Goal: Task Accomplishment & Management: Use online tool/utility

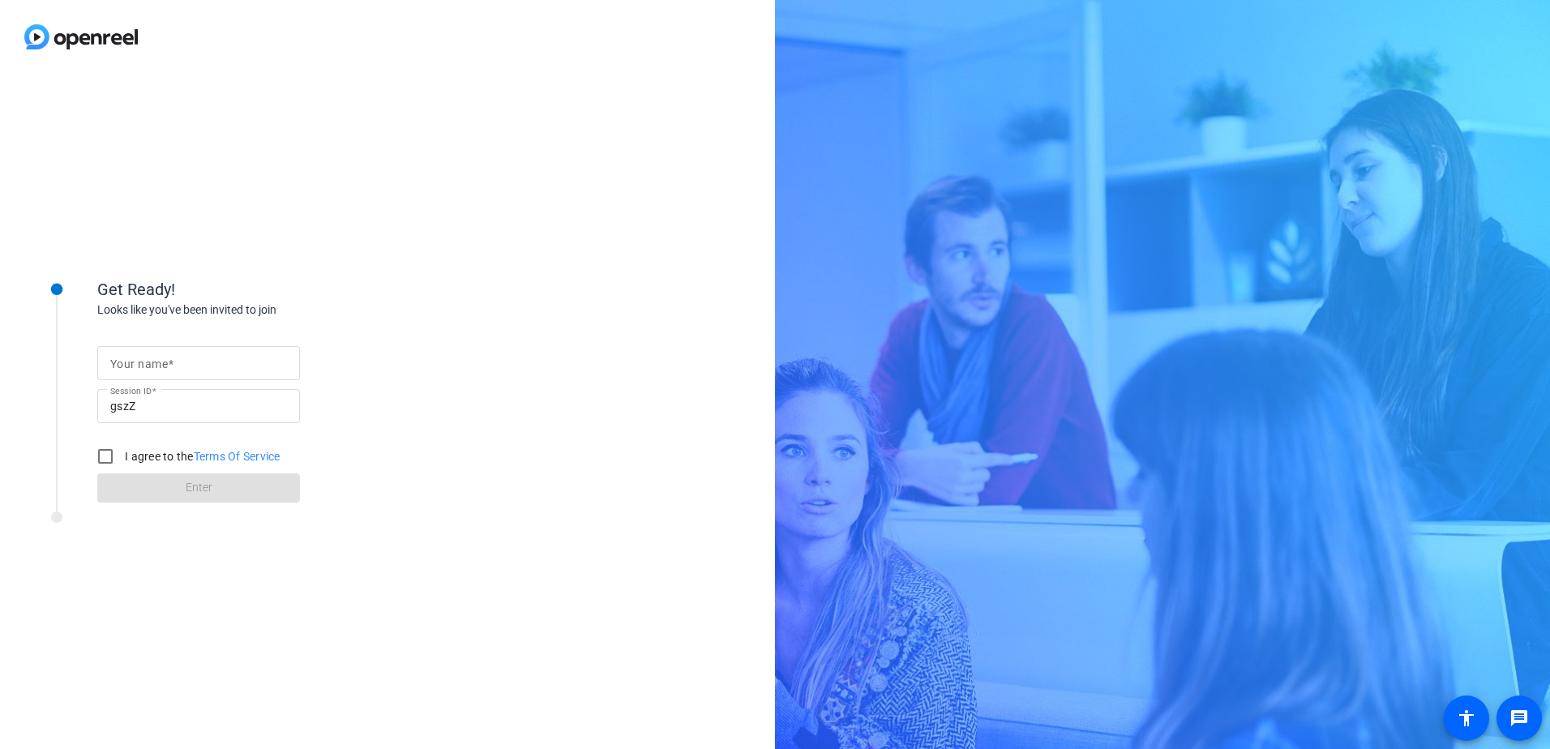
click at [195, 365] on input "Your name" at bounding box center [198, 362] width 177 height 19
type input "[PERSON_NAME]"
click at [109, 456] on input "I agree to the Terms Of Service" at bounding box center [105, 456] width 32 height 32
checkbox input "true"
click at [213, 491] on span at bounding box center [198, 488] width 203 height 39
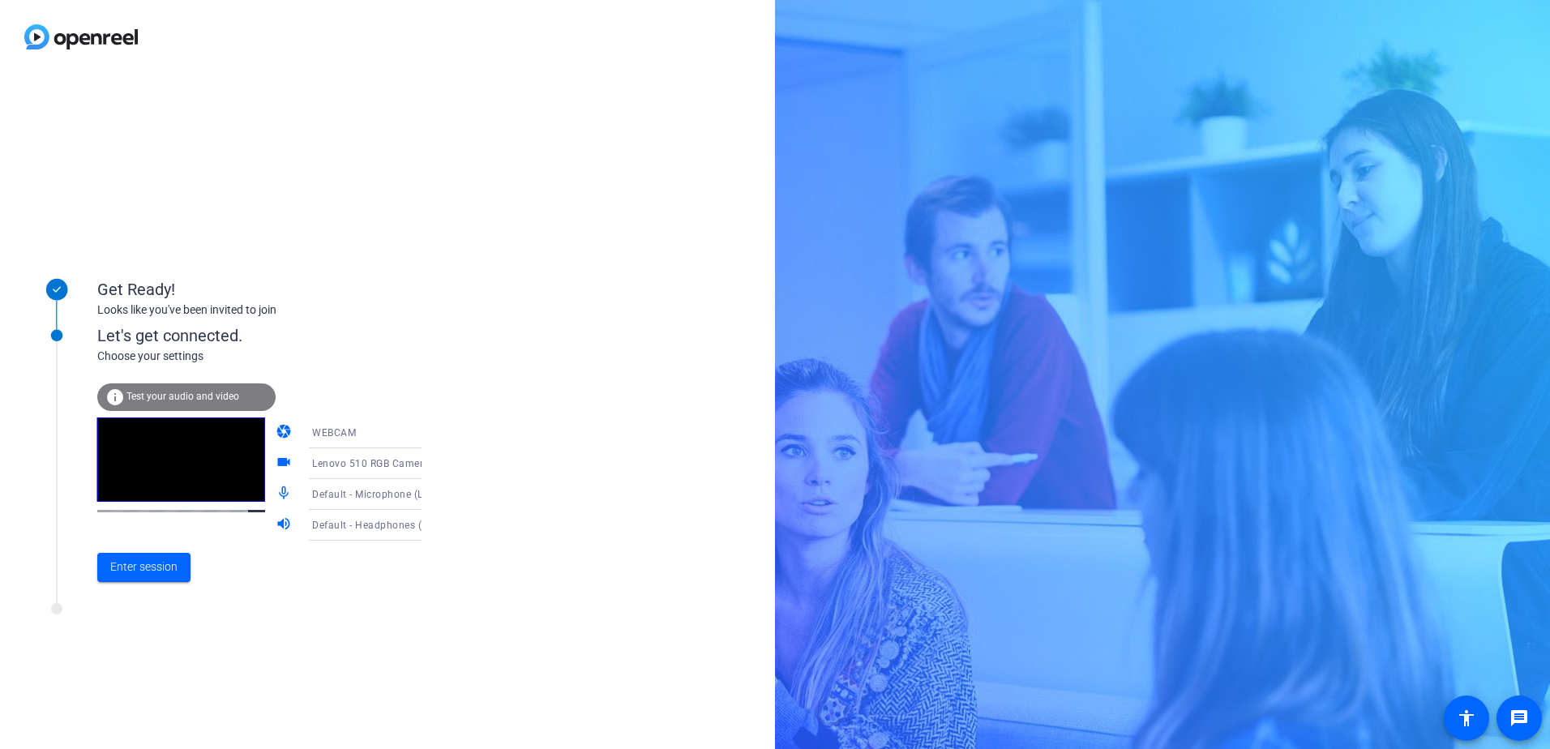
click at [434, 434] on icon at bounding box center [438, 433] width 8 height 4
click at [316, 505] on span "DESKTOP" at bounding box center [311, 496] width 45 height 19
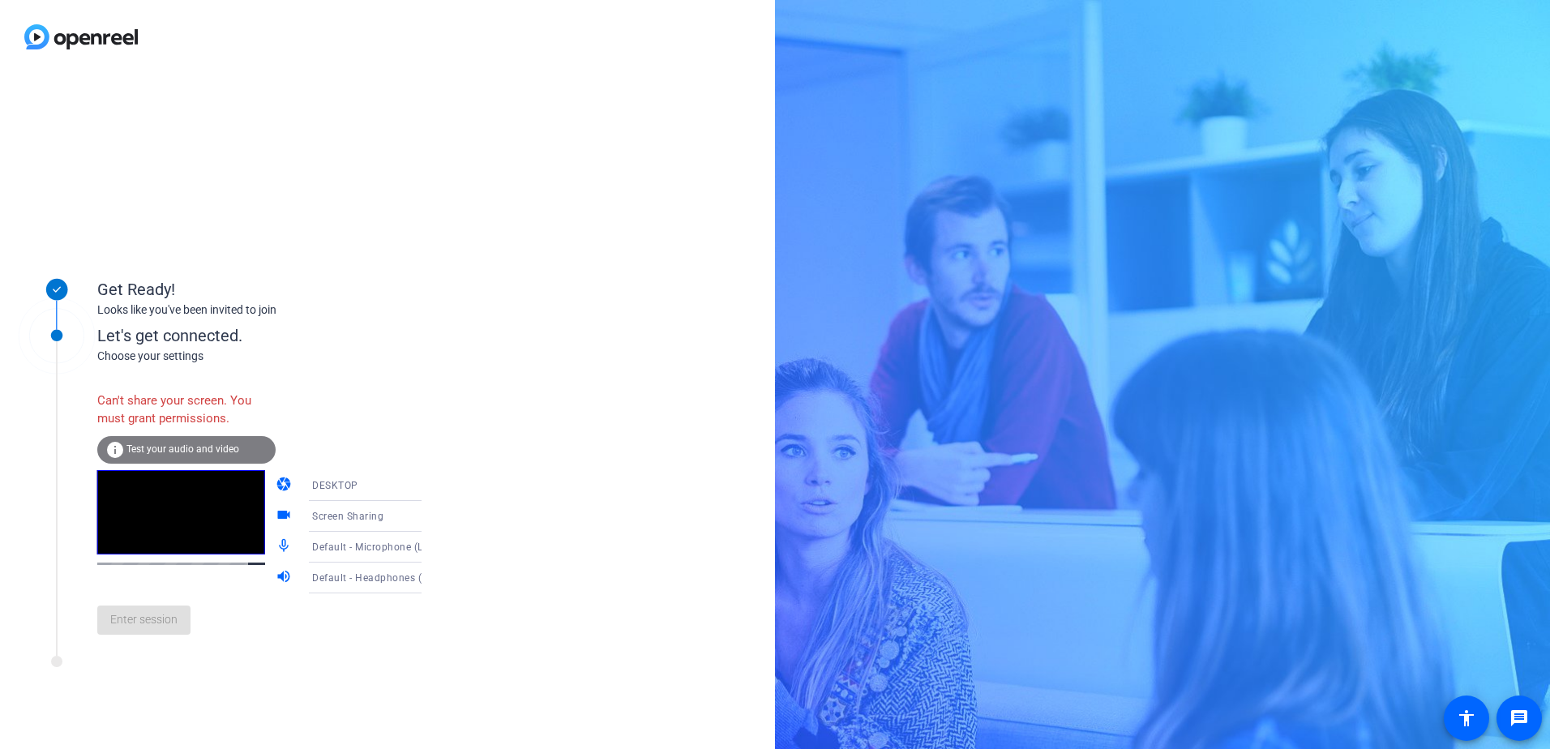
click at [434, 517] on icon at bounding box center [438, 517] width 8 height 4
click at [452, 451] on div at bounding box center [775, 374] width 1550 height 749
click at [428, 551] on icon at bounding box center [437, 547] width 19 height 19
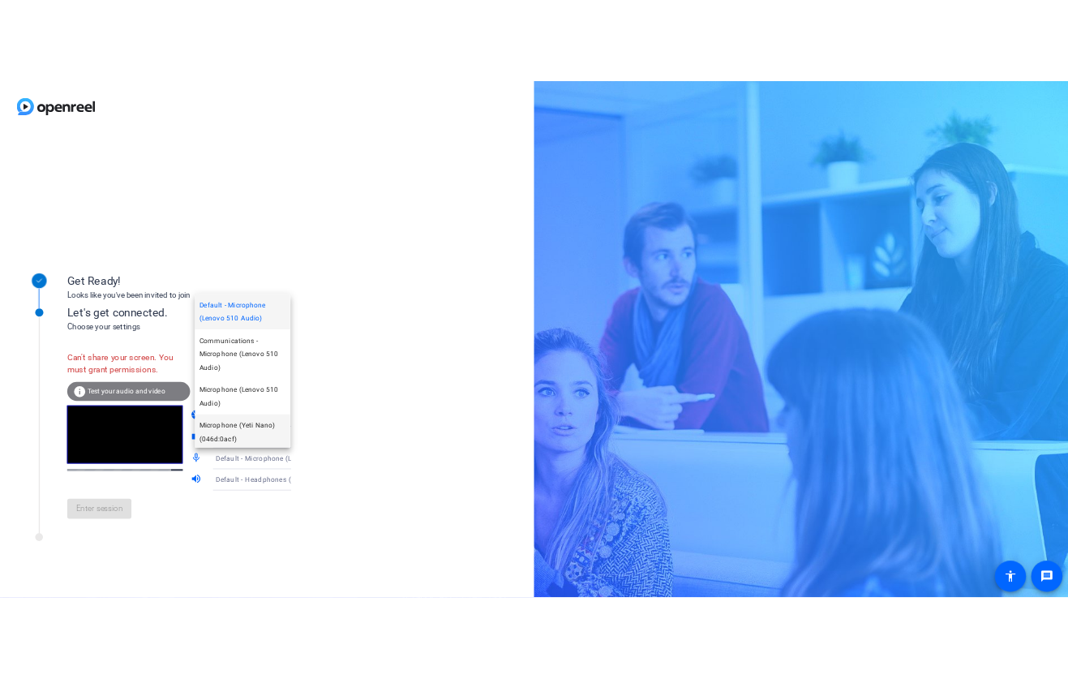
scroll to position [81, 0]
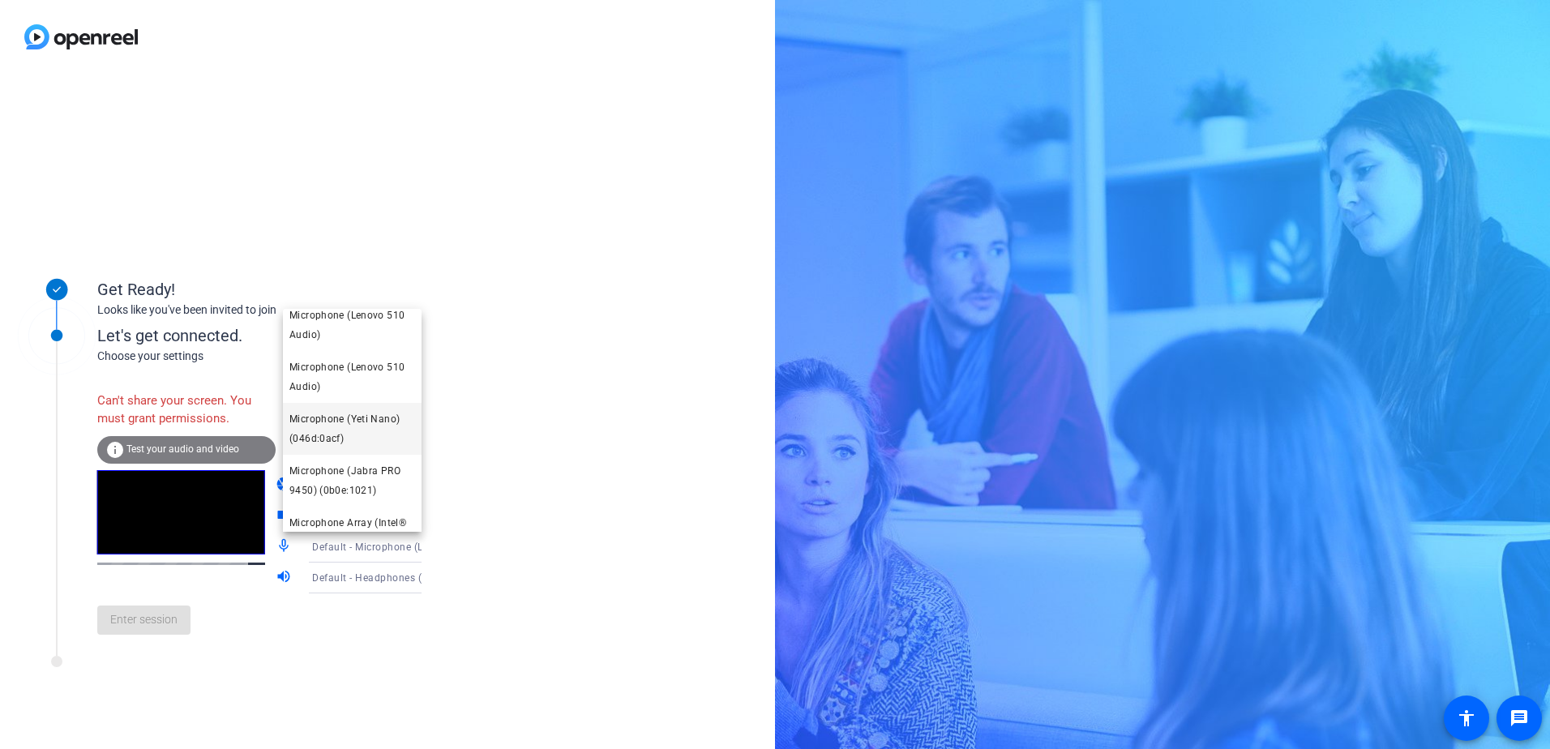
click at [366, 435] on span "Microphone (Yeti Nano) (046d:0acf)" at bounding box center [352, 428] width 126 height 39
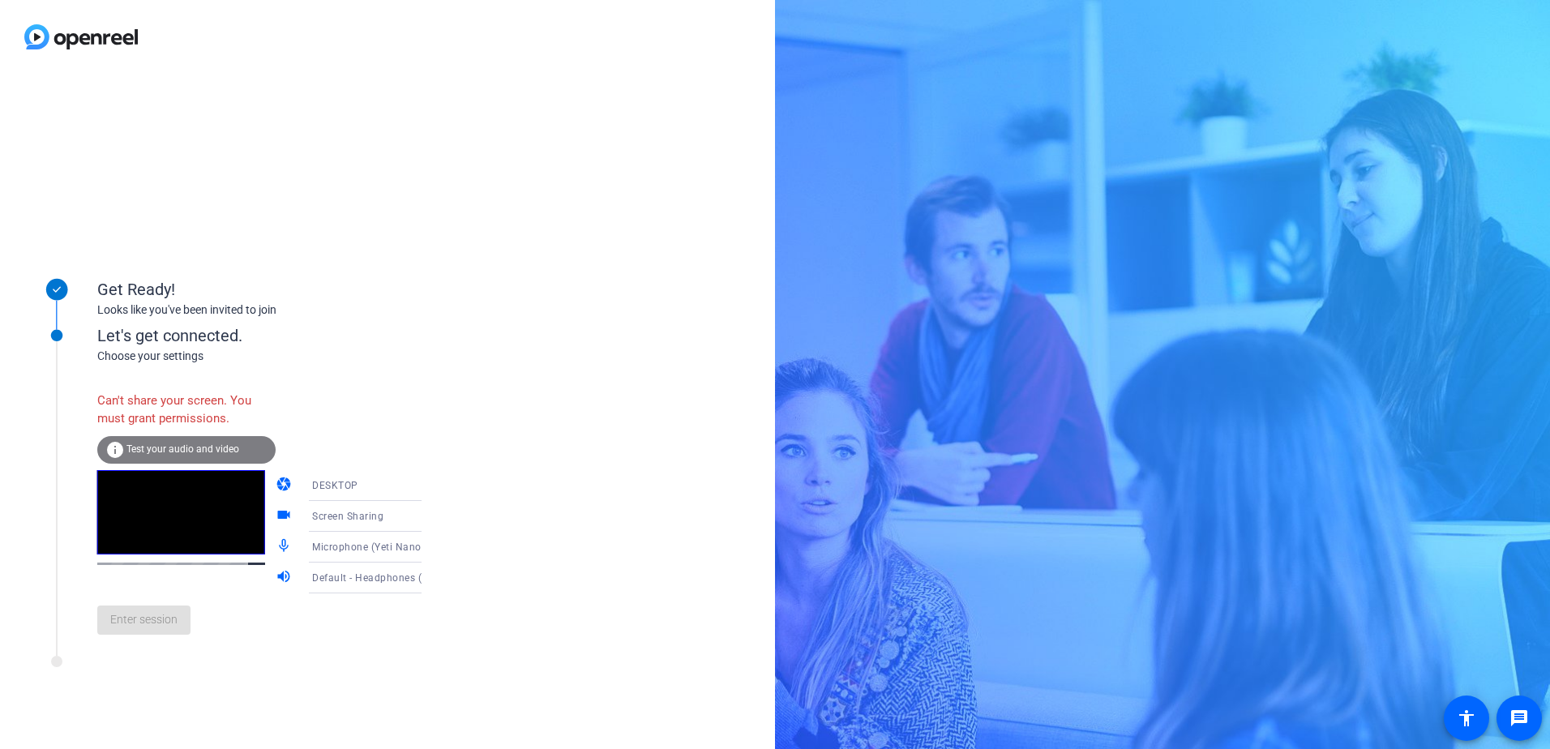
click at [428, 516] on icon at bounding box center [437, 516] width 19 height 19
click at [347, 551] on span "Screen Sharing" at bounding box center [324, 547] width 70 height 19
click at [428, 483] on icon at bounding box center [437, 485] width 19 height 19
click at [371, 513] on mat-option "WEBCAM" at bounding box center [352, 517] width 139 height 32
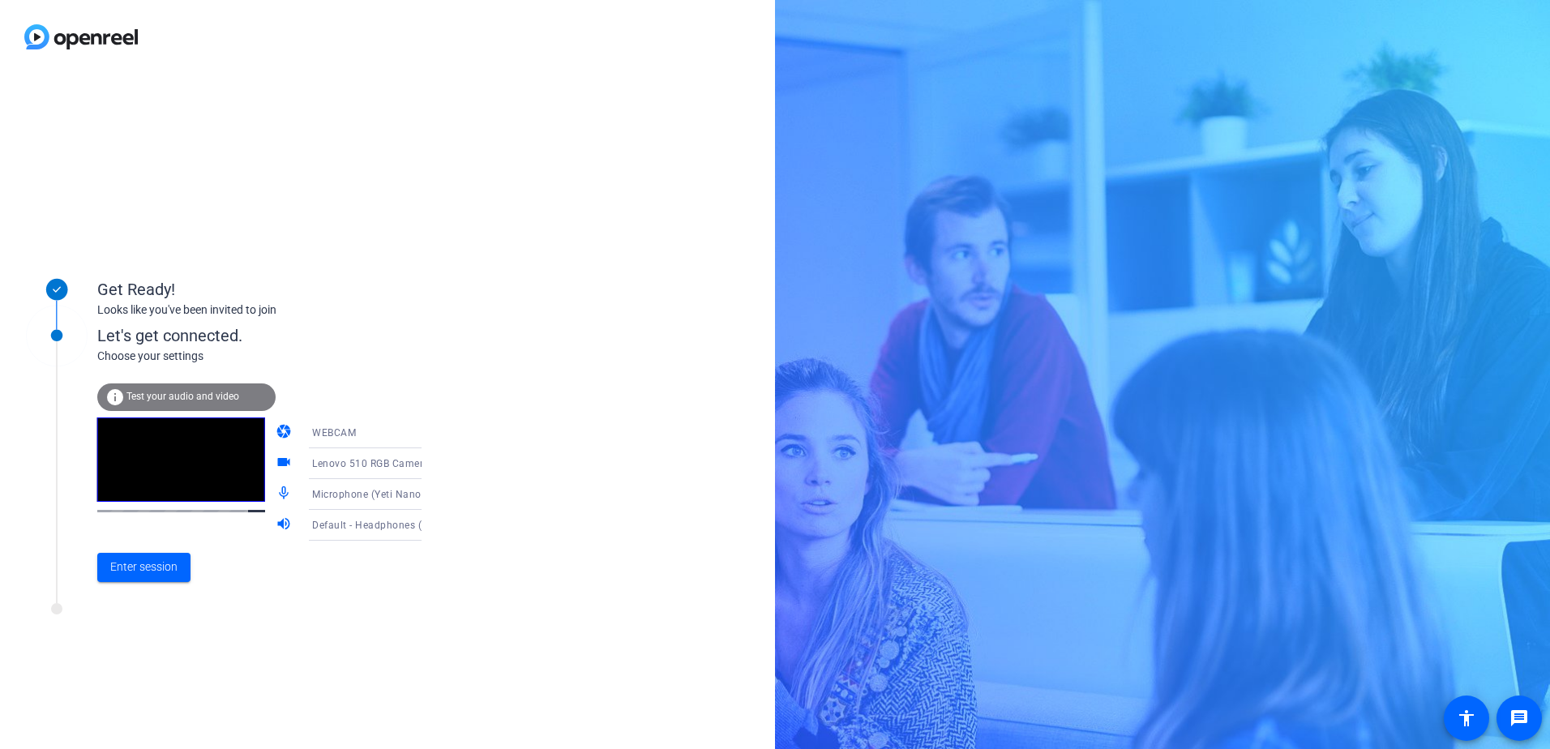
click at [428, 465] on icon at bounding box center [437, 463] width 19 height 19
click at [407, 465] on div at bounding box center [775, 374] width 1550 height 749
click at [428, 432] on icon at bounding box center [437, 432] width 19 height 19
click at [388, 465] on mat-option "WEBCAM" at bounding box center [352, 464] width 139 height 32
click at [434, 464] on icon at bounding box center [438, 464] width 8 height 4
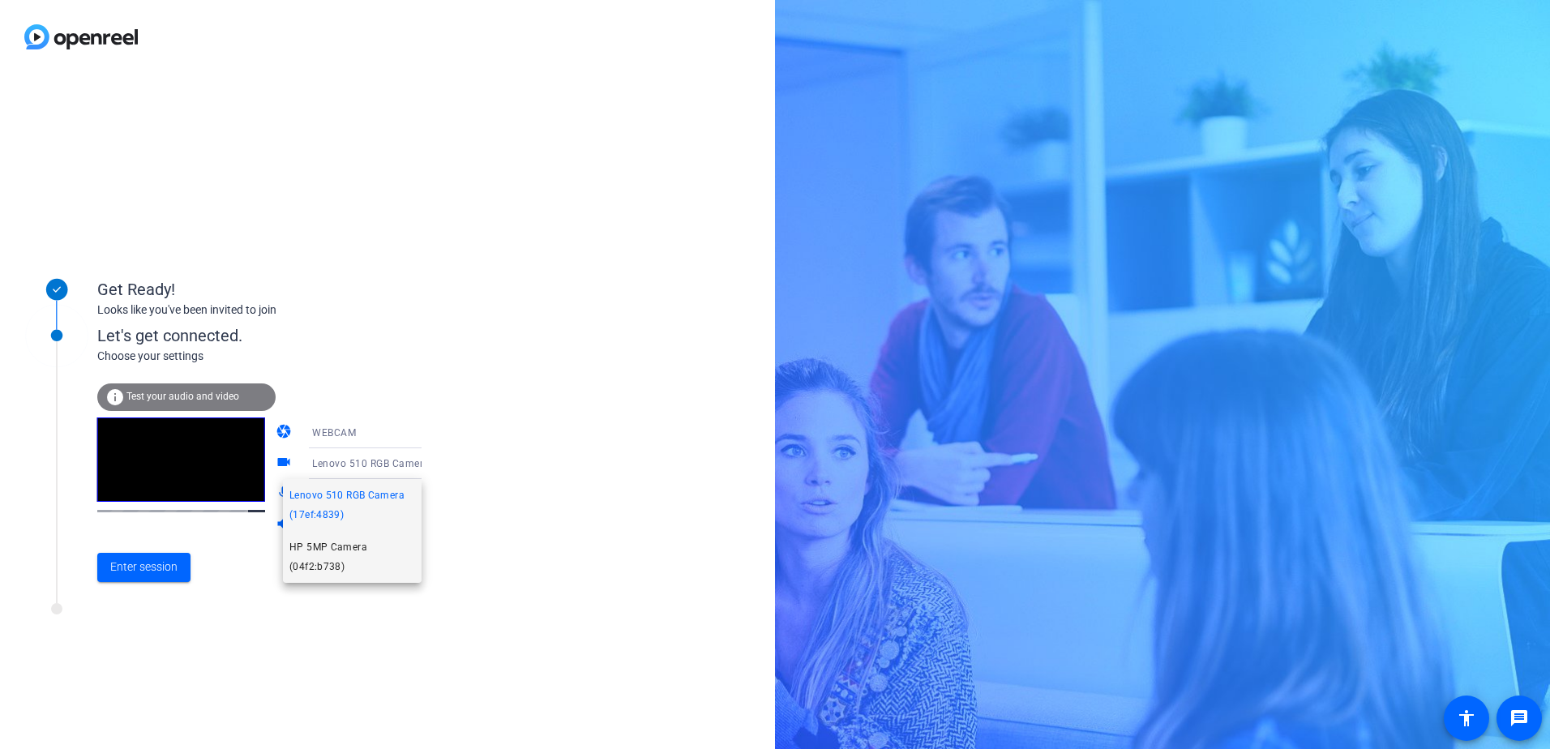
click at [377, 560] on span "HP 5MP Camera (04f2:b738)" at bounding box center [352, 557] width 126 height 39
click at [151, 568] on span "Enter session" at bounding box center [143, 567] width 67 height 17
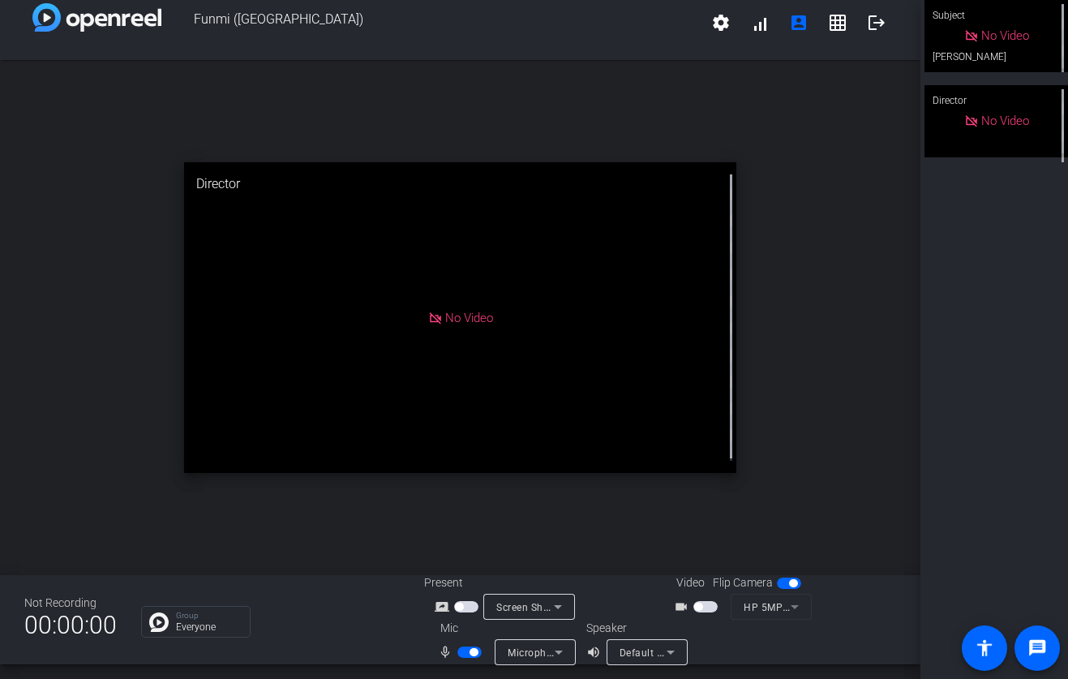
scroll to position [19, 0]
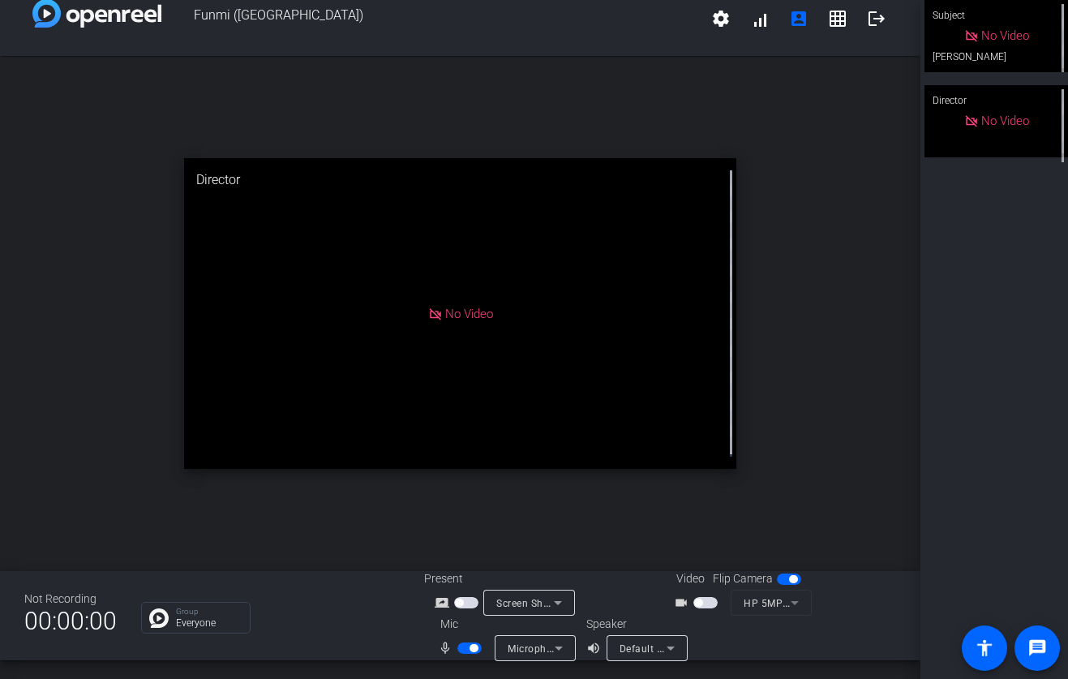
click at [555, 655] on icon at bounding box center [558, 647] width 19 height 19
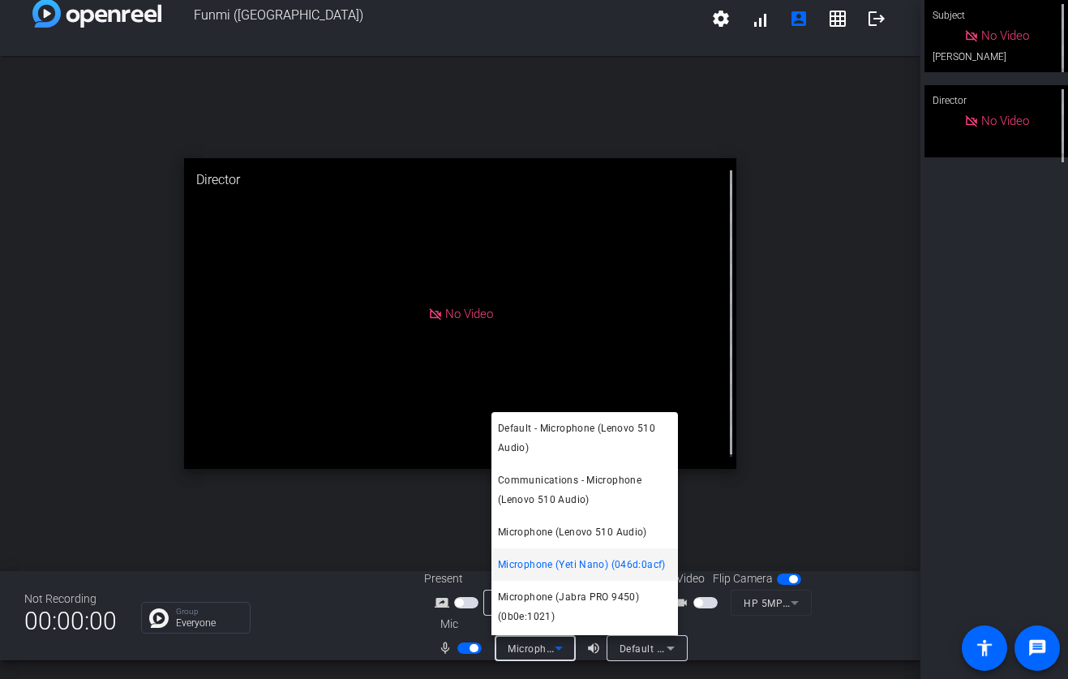
click at [556, 649] on div at bounding box center [534, 339] width 1068 height 679
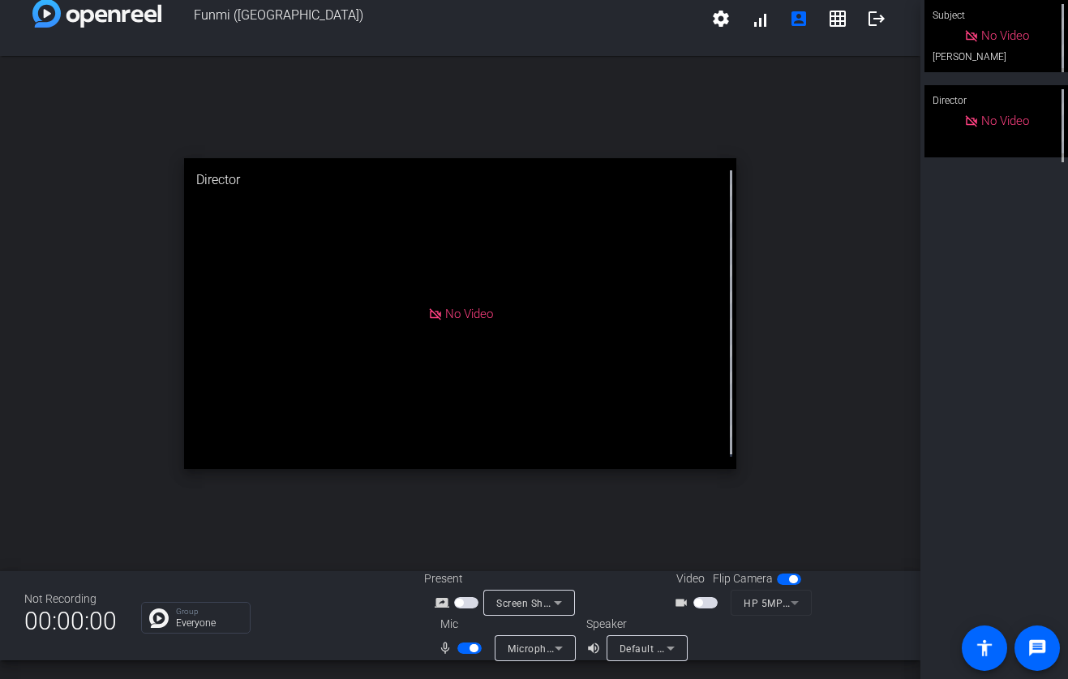
click at [469, 647] on span "button" at bounding box center [473, 648] width 8 height 8
click at [467, 647] on span "button" at bounding box center [469, 647] width 24 height 11
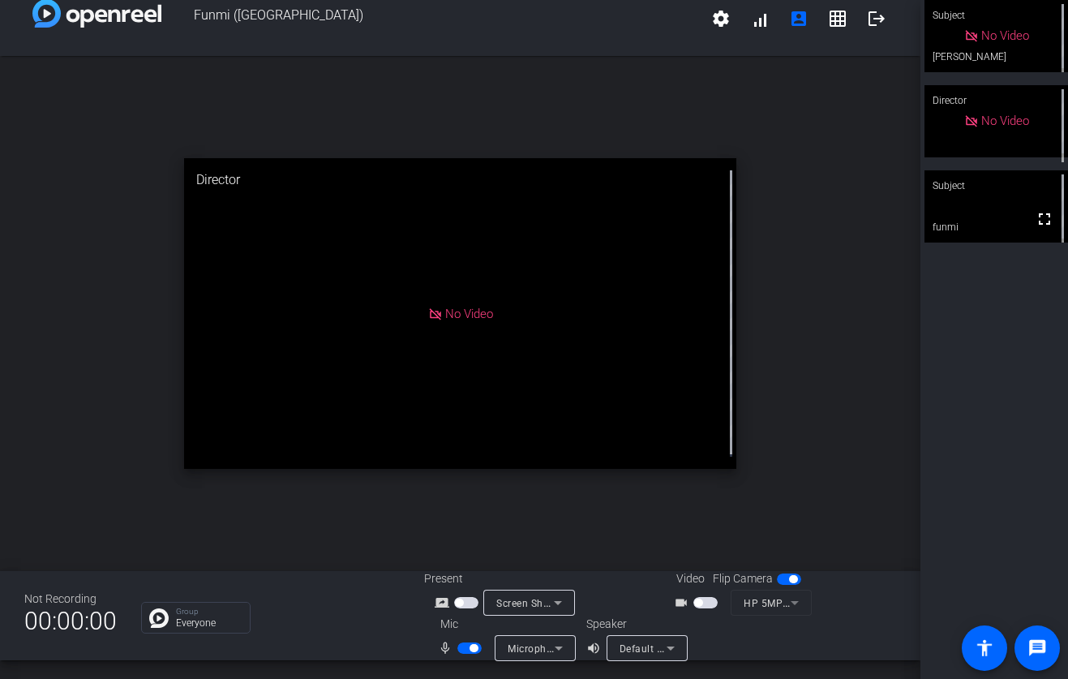
click at [469, 647] on span "button" at bounding box center [473, 648] width 8 height 8
click at [467, 648] on span "button" at bounding box center [469, 647] width 24 height 11
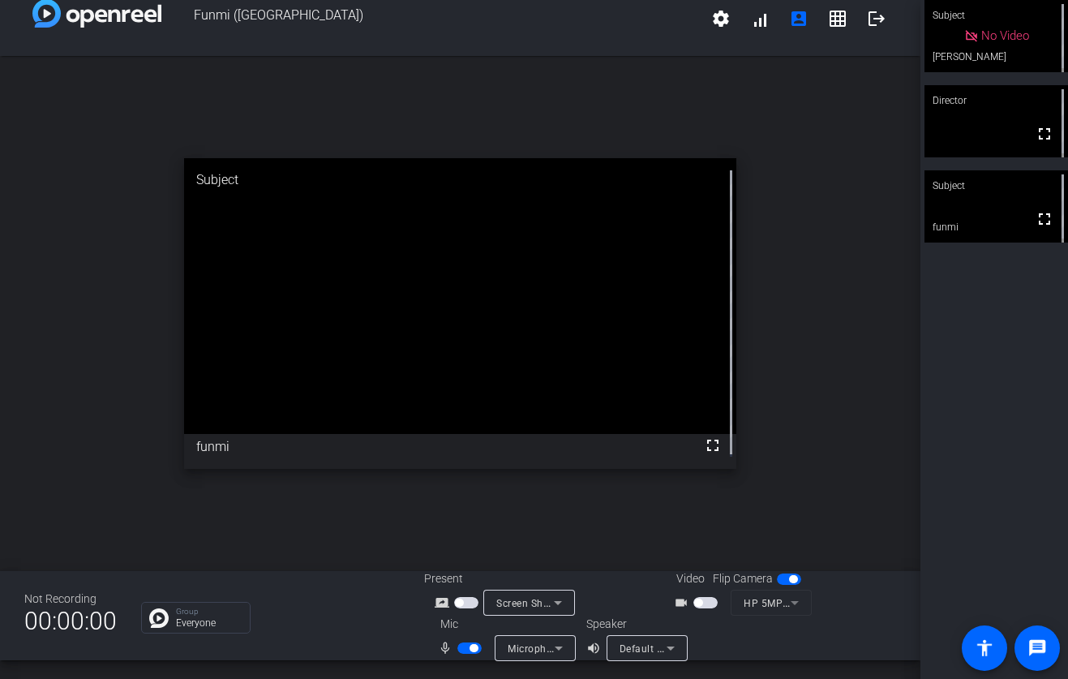
click at [736, 604] on mat-form-field "HP 5MP Camera (04f2:b738)" at bounding box center [771, 602] width 81 height 26
click at [770, 605] on mat-form-field "HP 5MP Camera (04f2:b738)" at bounding box center [771, 602] width 81 height 26
click at [699, 602] on span "button" at bounding box center [705, 602] width 24 height 11
click at [786, 606] on icon at bounding box center [794, 602] width 19 height 19
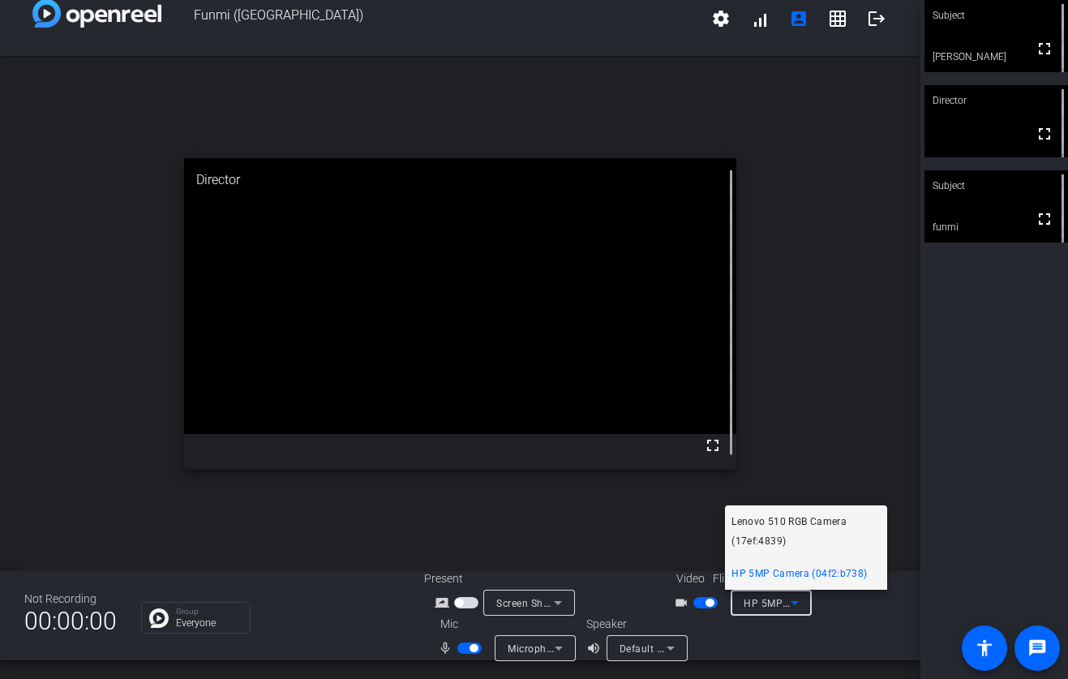
click at [822, 525] on span "Lenovo 510 RGB Camera (17ef:4839)" at bounding box center [805, 531] width 149 height 39
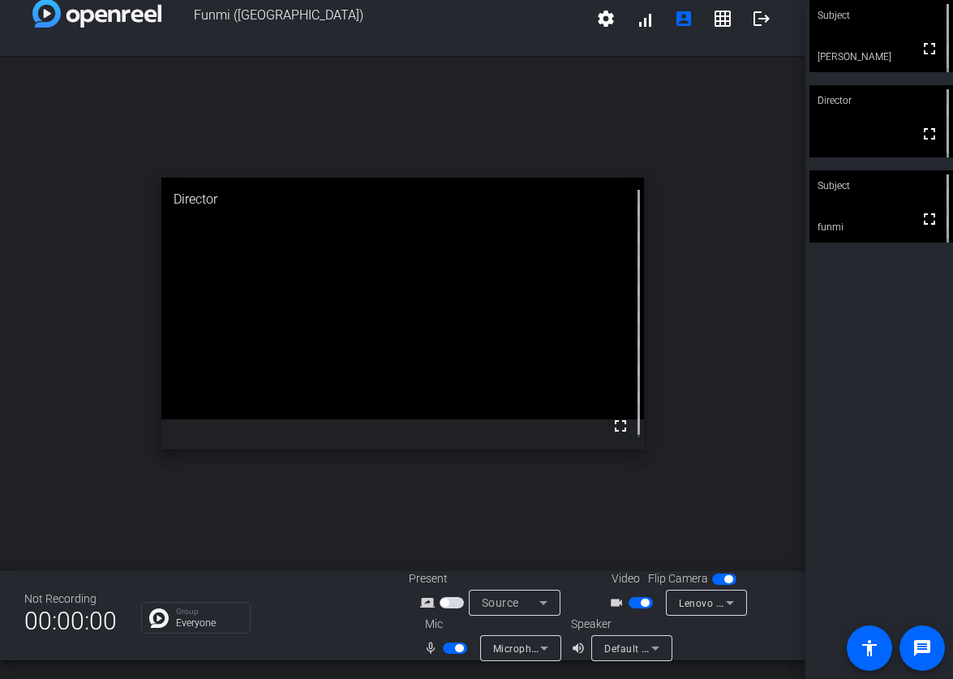
click at [515, 636] on div "Microphone (Yeti Nano) (046d:0acf)" at bounding box center [520, 648] width 55 height 26
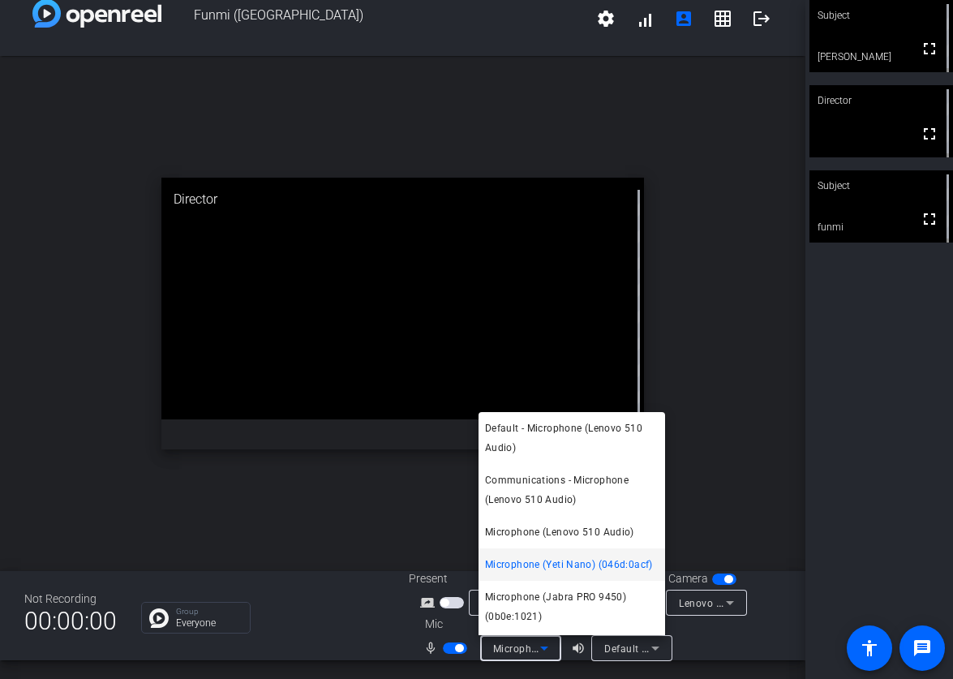
click at [515, 642] on div at bounding box center [476, 339] width 953 height 679
